Goal: Transaction & Acquisition: Purchase product/service

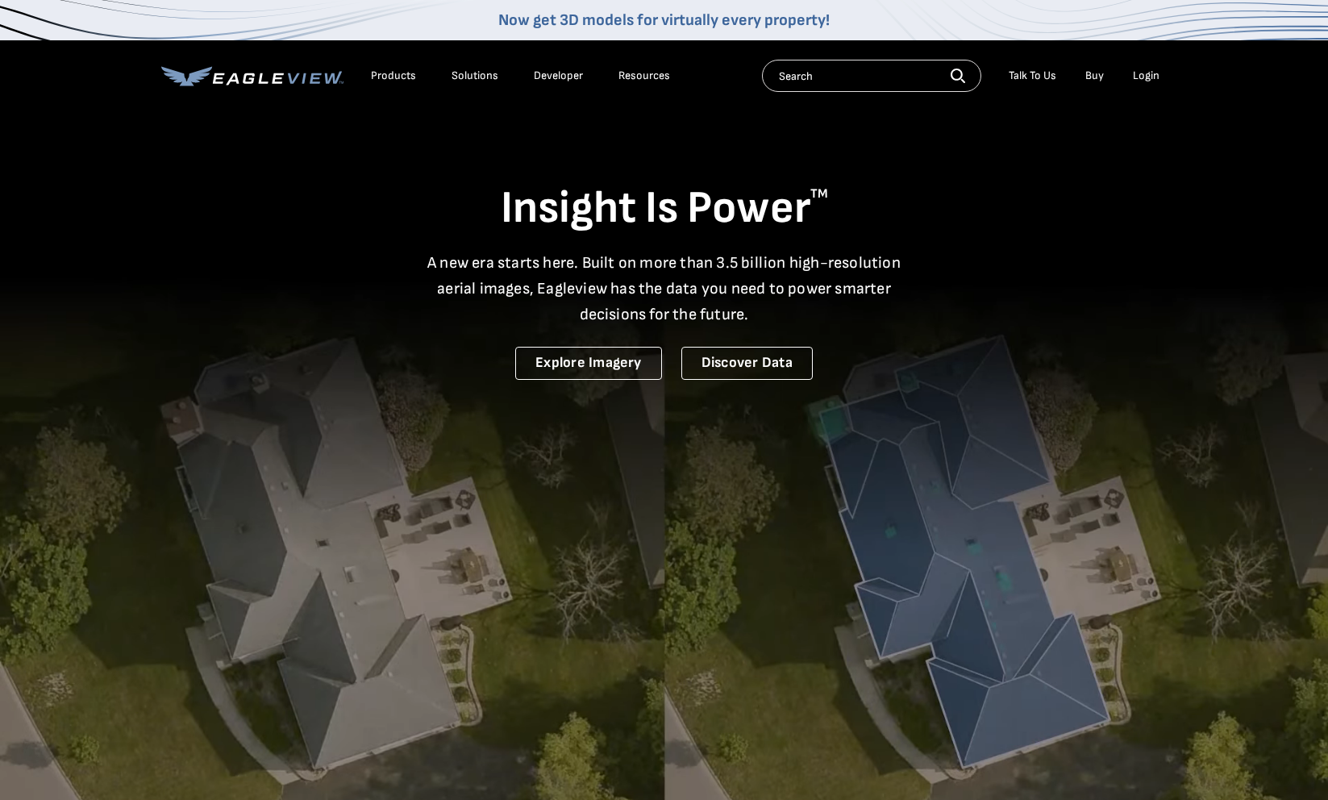
click at [1141, 77] on div "Login" at bounding box center [1146, 76] width 27 height 15
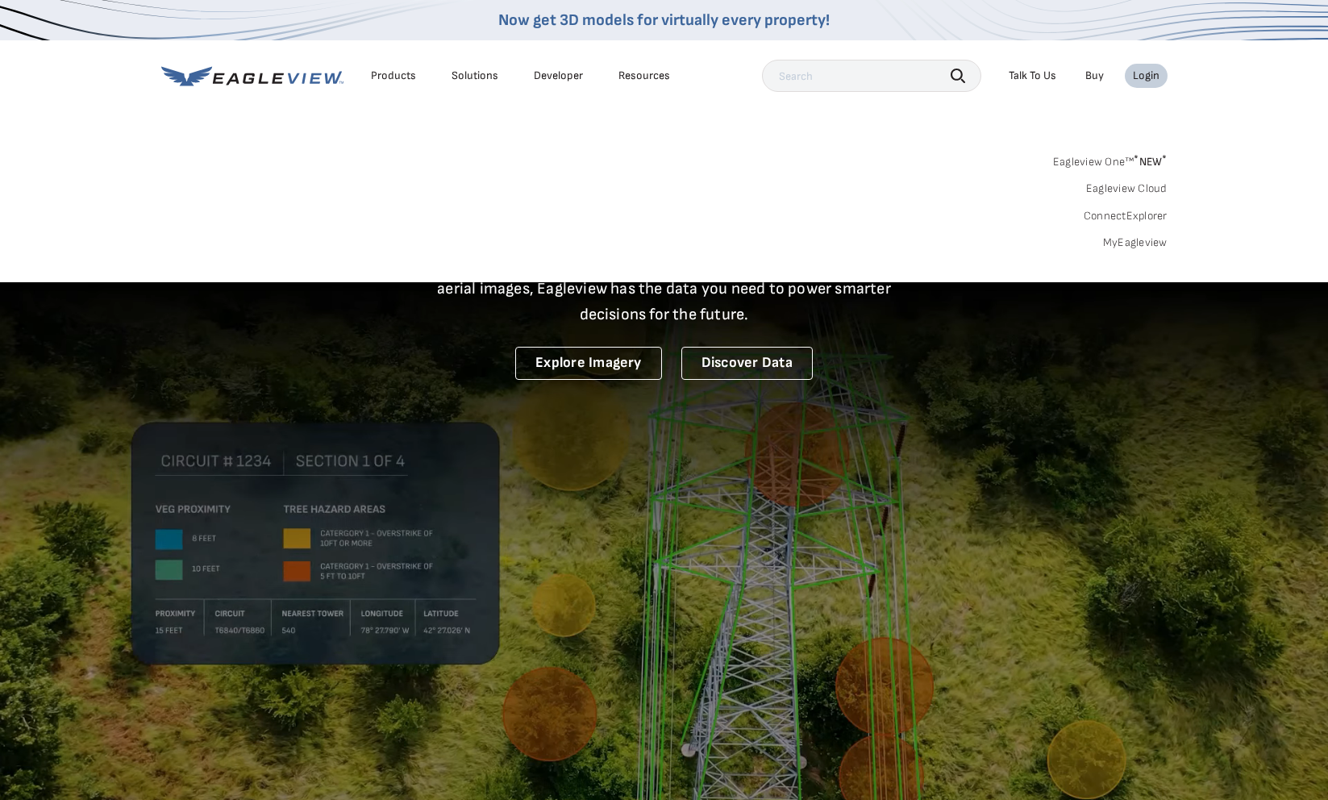
click at [1102, 242] on div "Eagleview One™ * NEW * Eagleview Cloud ConnectExplorer MyEagleview" at bounding box center [664, 200] width 1006 height 100
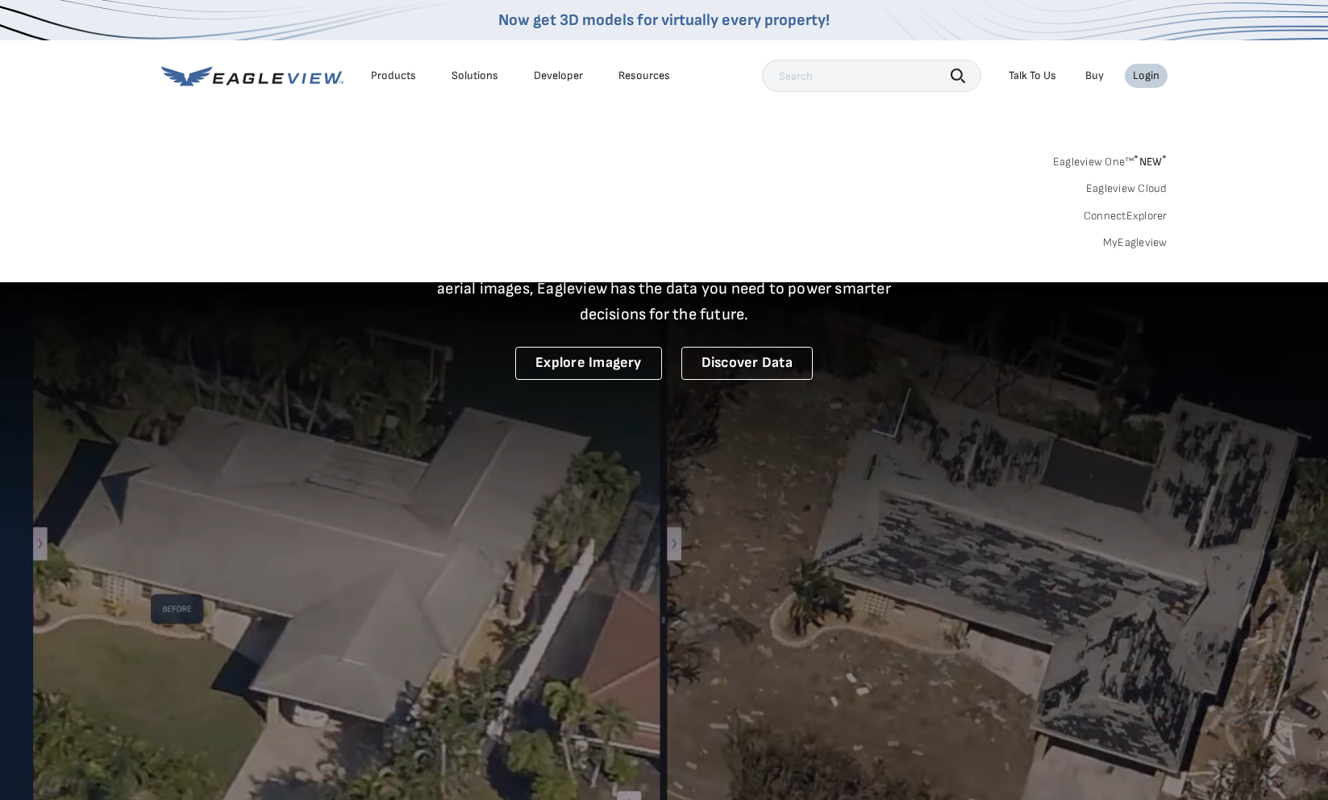
click at [1108, 243] on link "MyEagleview" at bounding box center [1135, 242] width 64 height 15
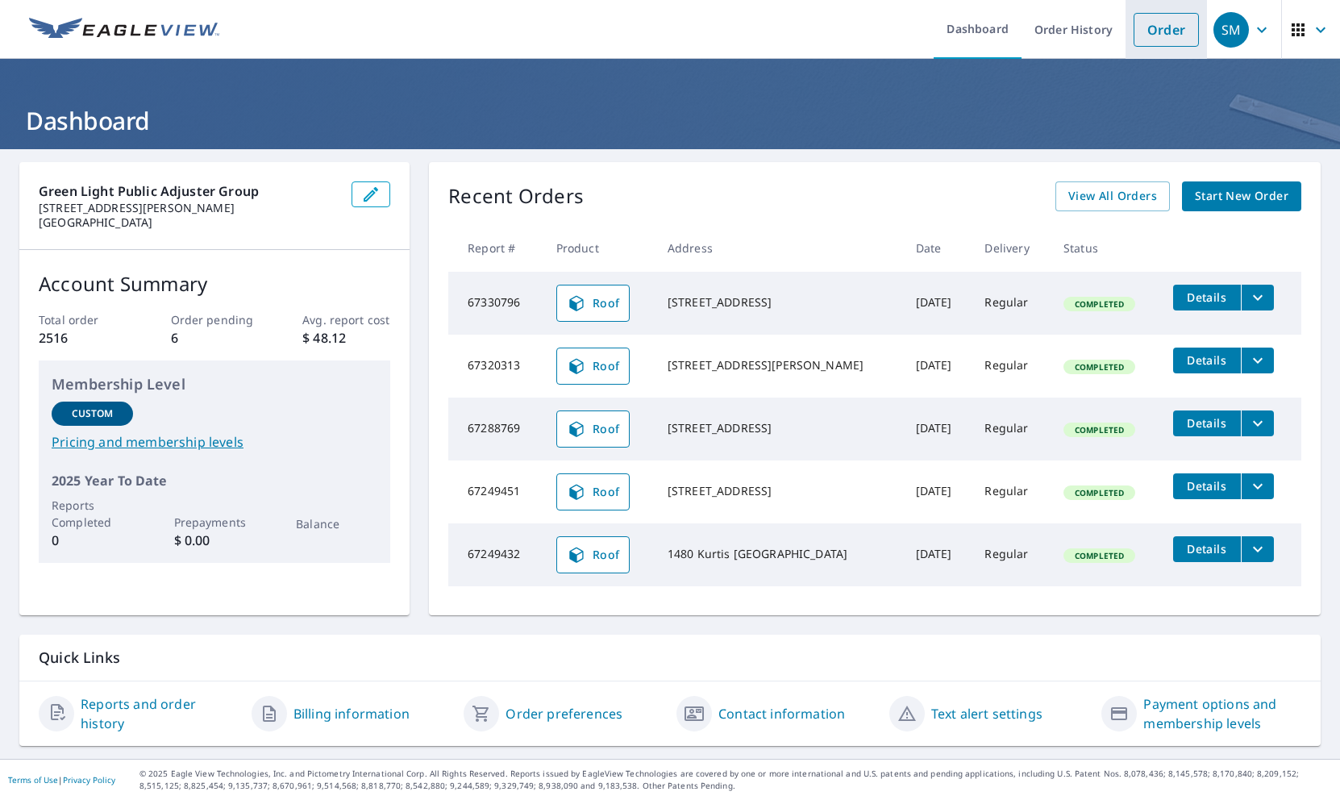
click at [1133, 26] on link "Order" at bounding box center [1165, 30] width 65 height 34
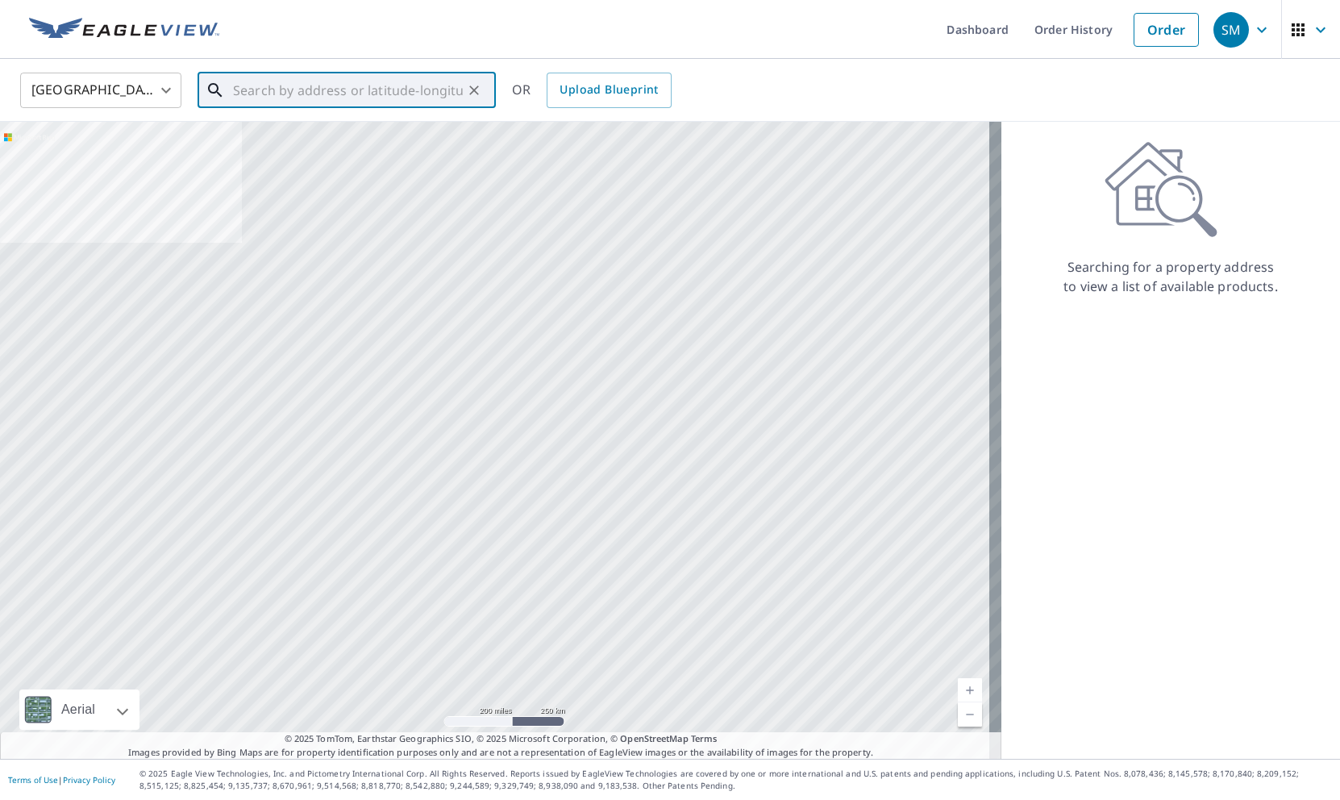
paste input "[STREET_ADDRESS][PERSON_NAME]"
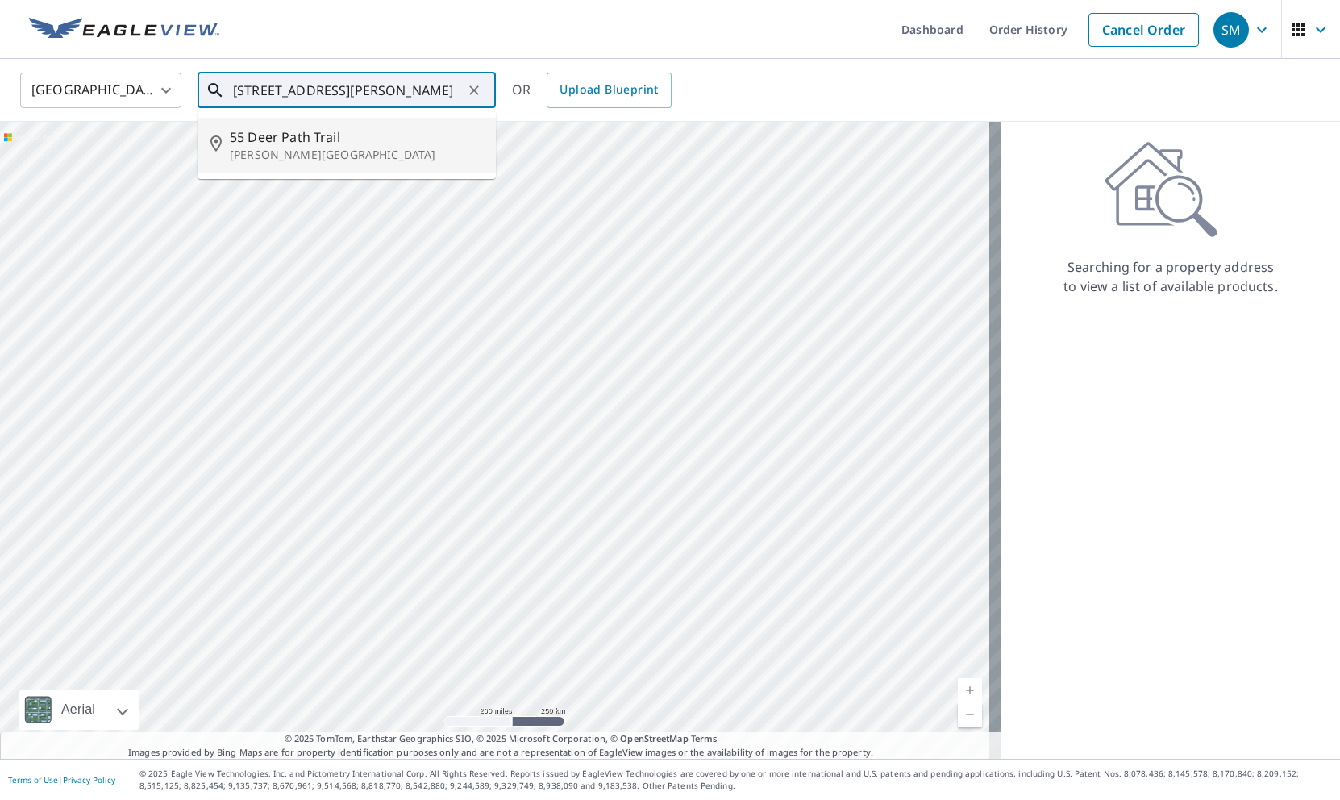
click at [367, 136] on span "55 Deer Path Trail" at bounding box center [356, 136] width 253 height 19
type input "[STREET_ADDRESS][PERSON_NAME]"
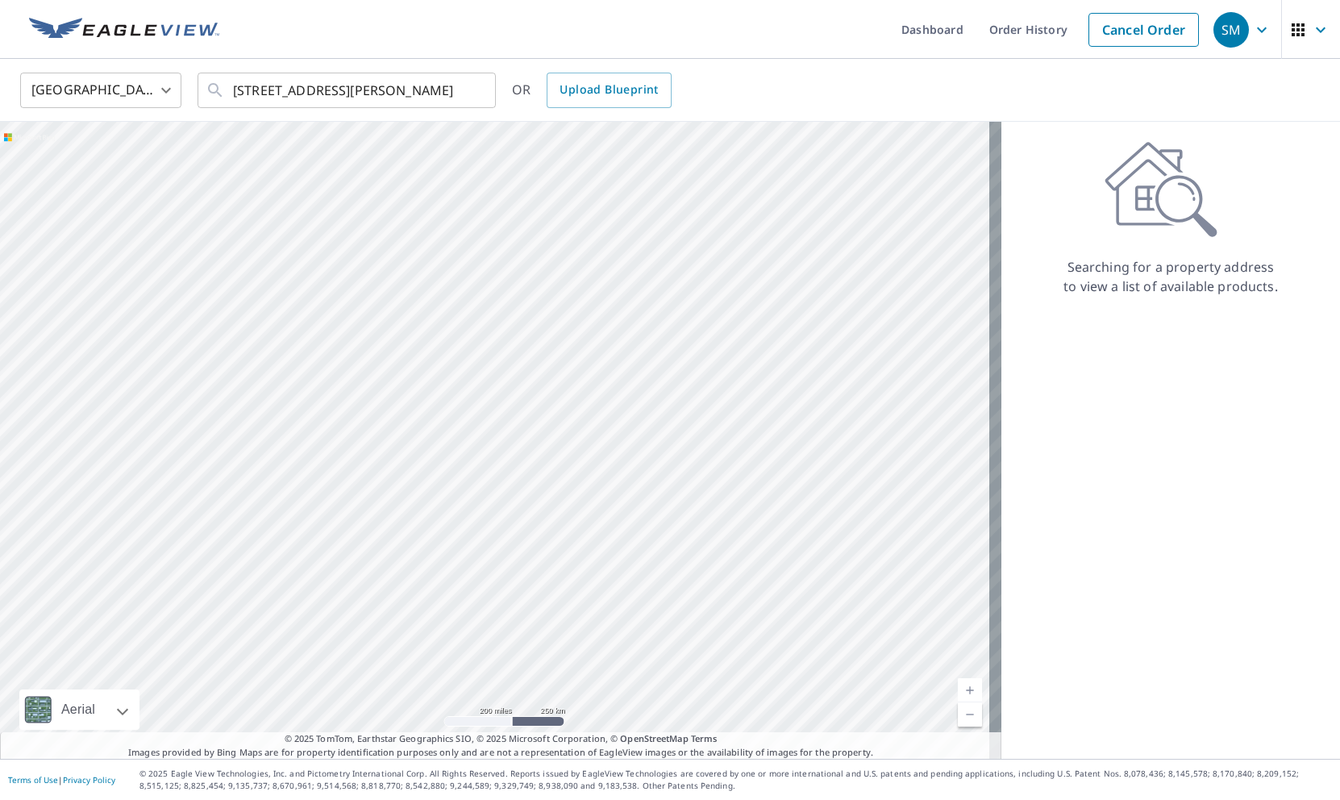
scroll to position [0, 0]
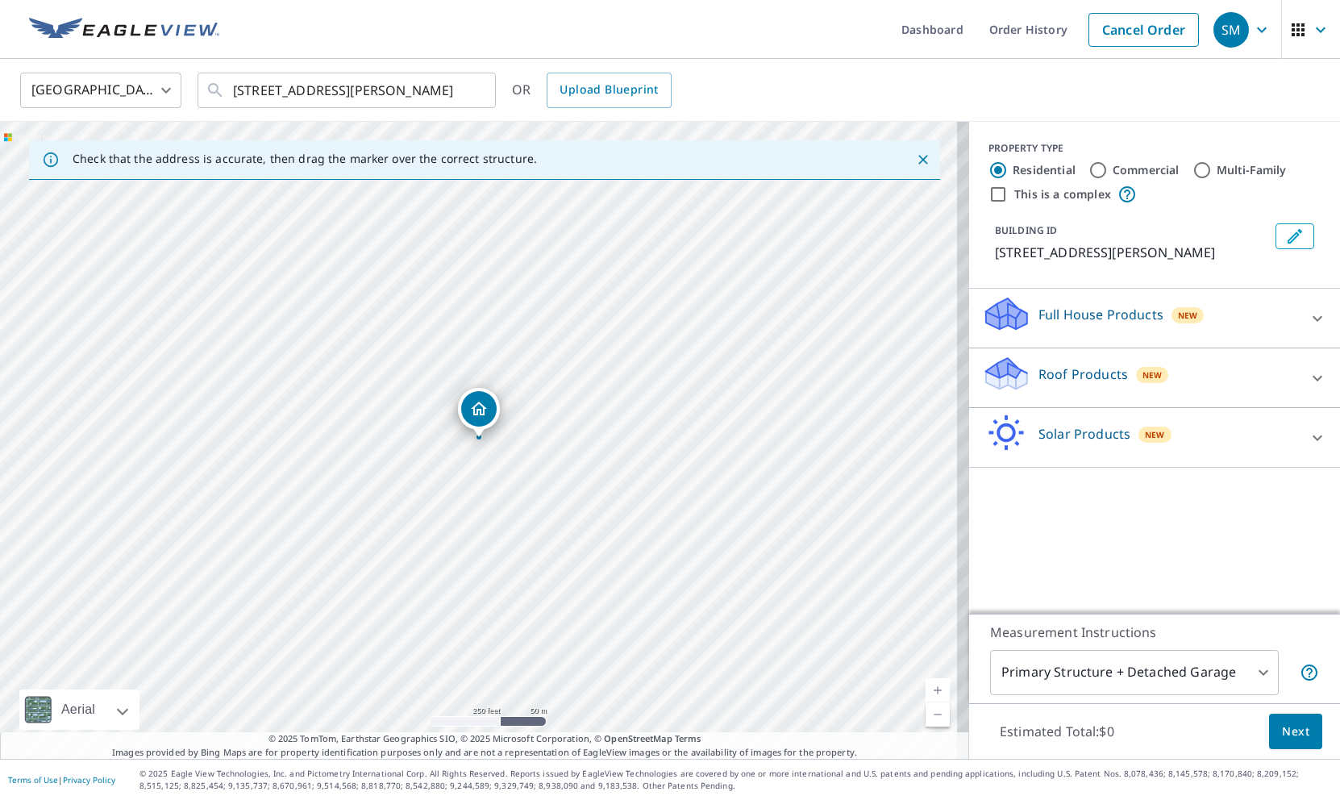
click at [1220, 367] on div "Roof Products New" at bounding box center [1140, 378] width 316 height 46
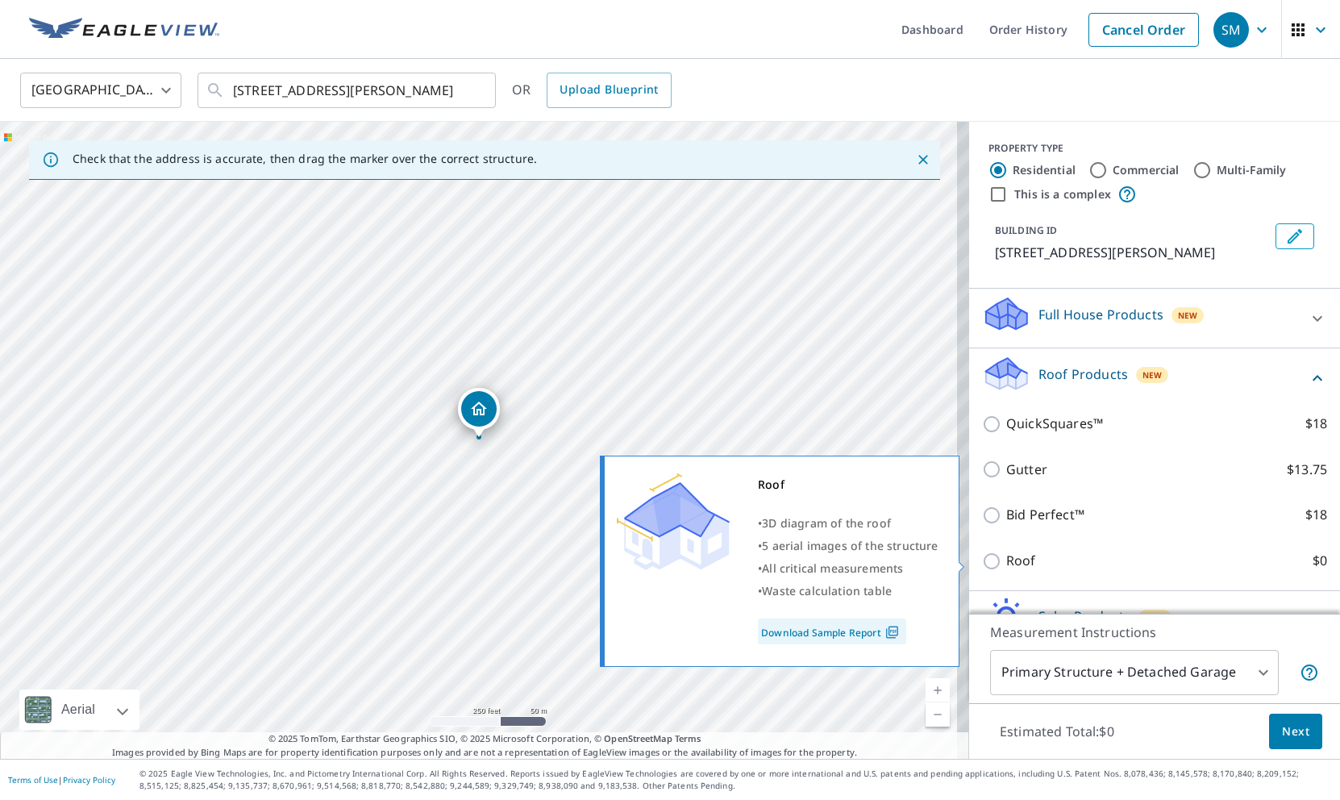
click at [982, 553] on input "Roof $0" at bounding box center [994, 560] width 24 height 19
checkbox input "true"
type input "3"
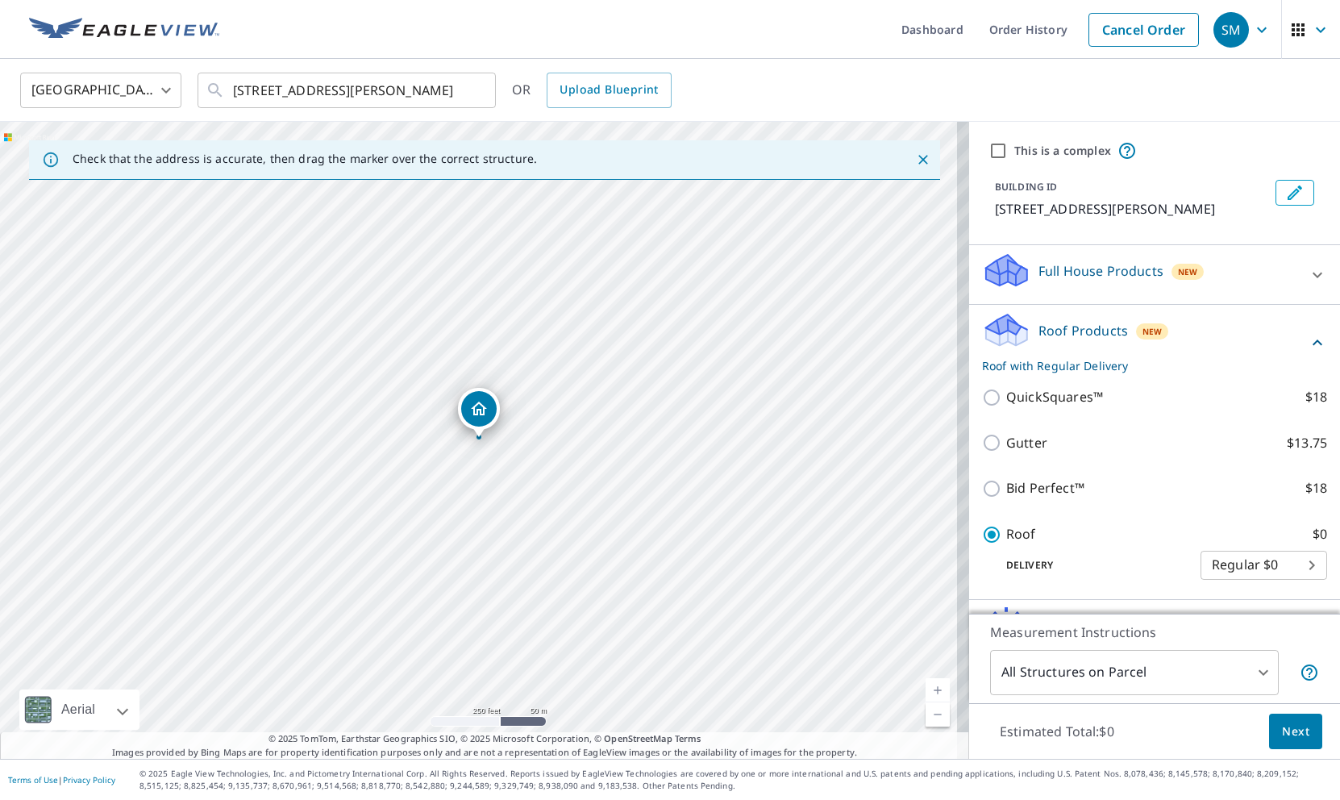
click at [1287, 733] on span "Next" at bounding box center [1295, 731] width 27 height 20
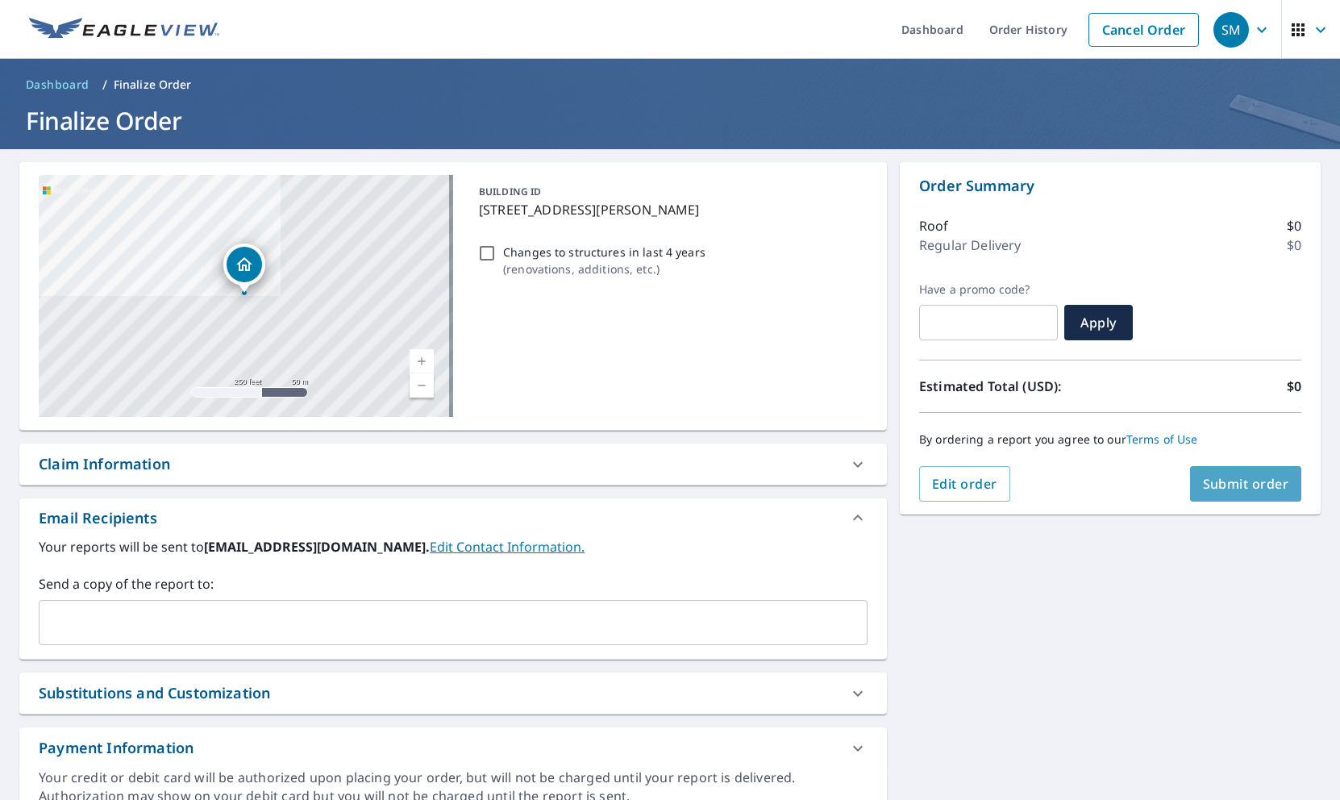
click at [1237, 492] on button "Submit order" at bounding box center [1246, 483] width 112 height 35
